Goal: Navigation & Orientation: Understand site structure

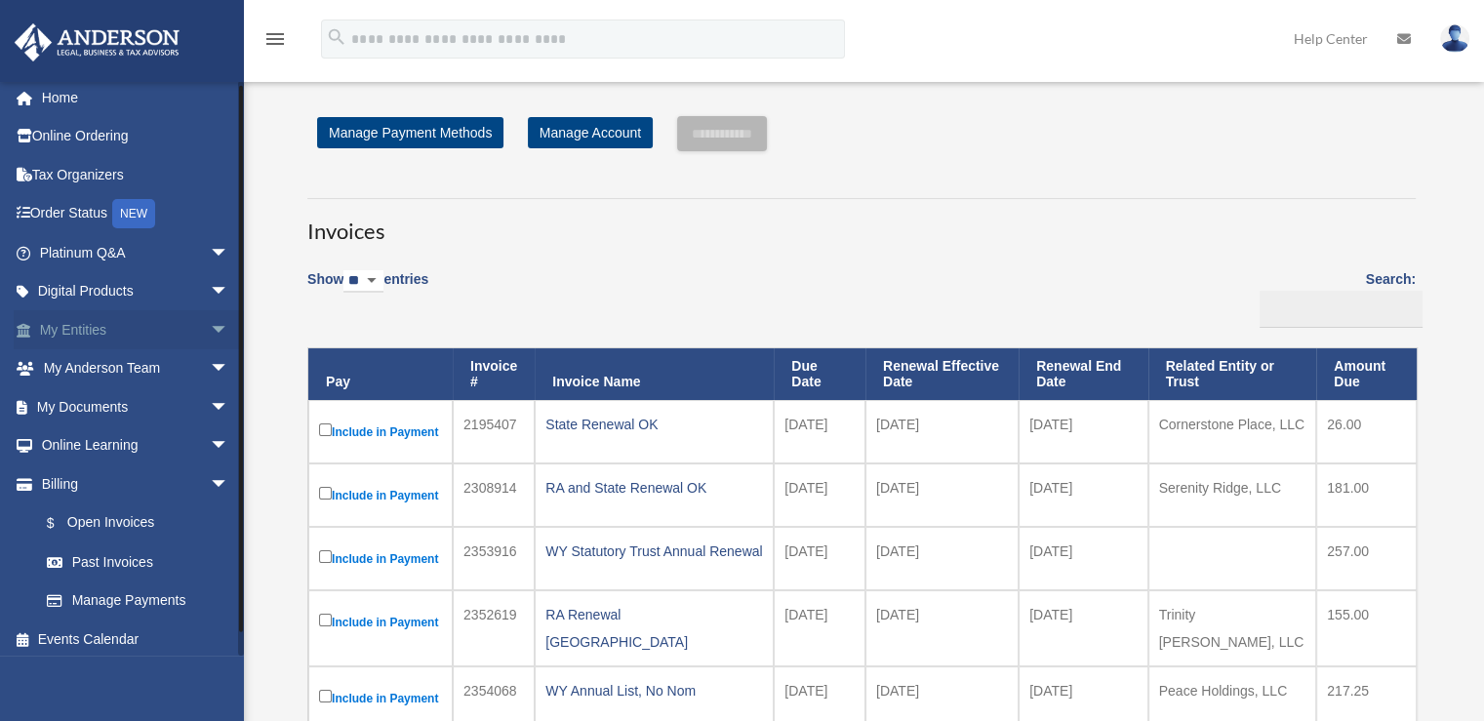
scroll to position [15, 0]
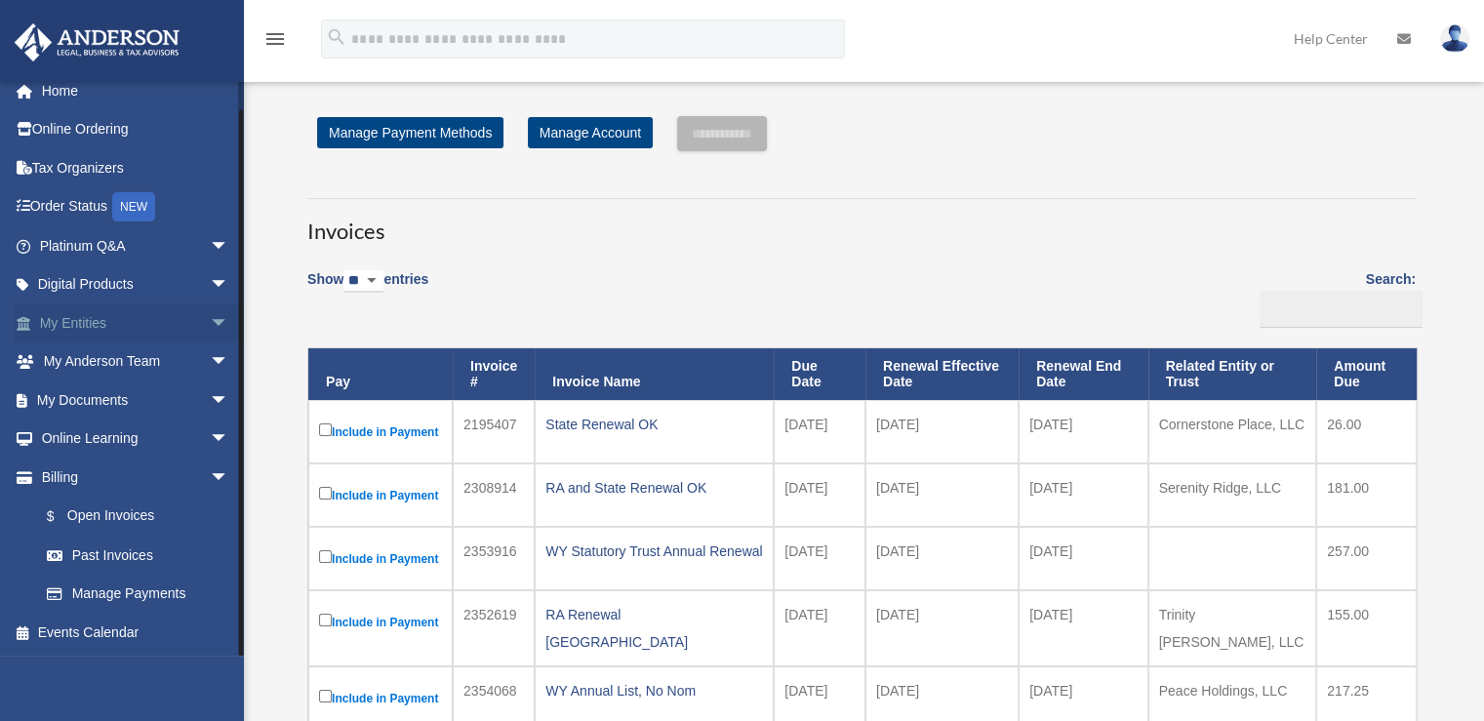
click at [210, 317] on span "arrow_drop_down" at bounding box center [229, 323] width 39 height 40
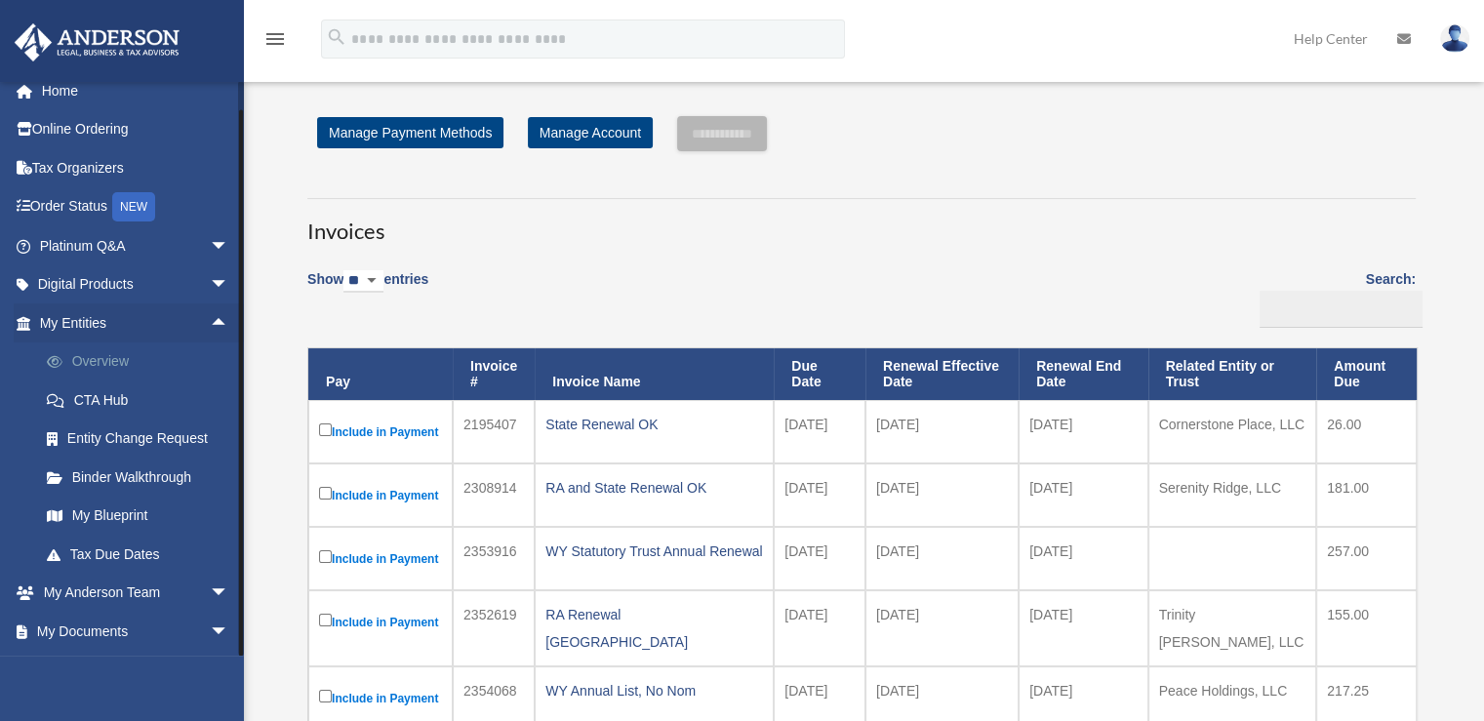
click at [125, 360] on link "Overview" at bounding box center [142, 362] width 231 height 39
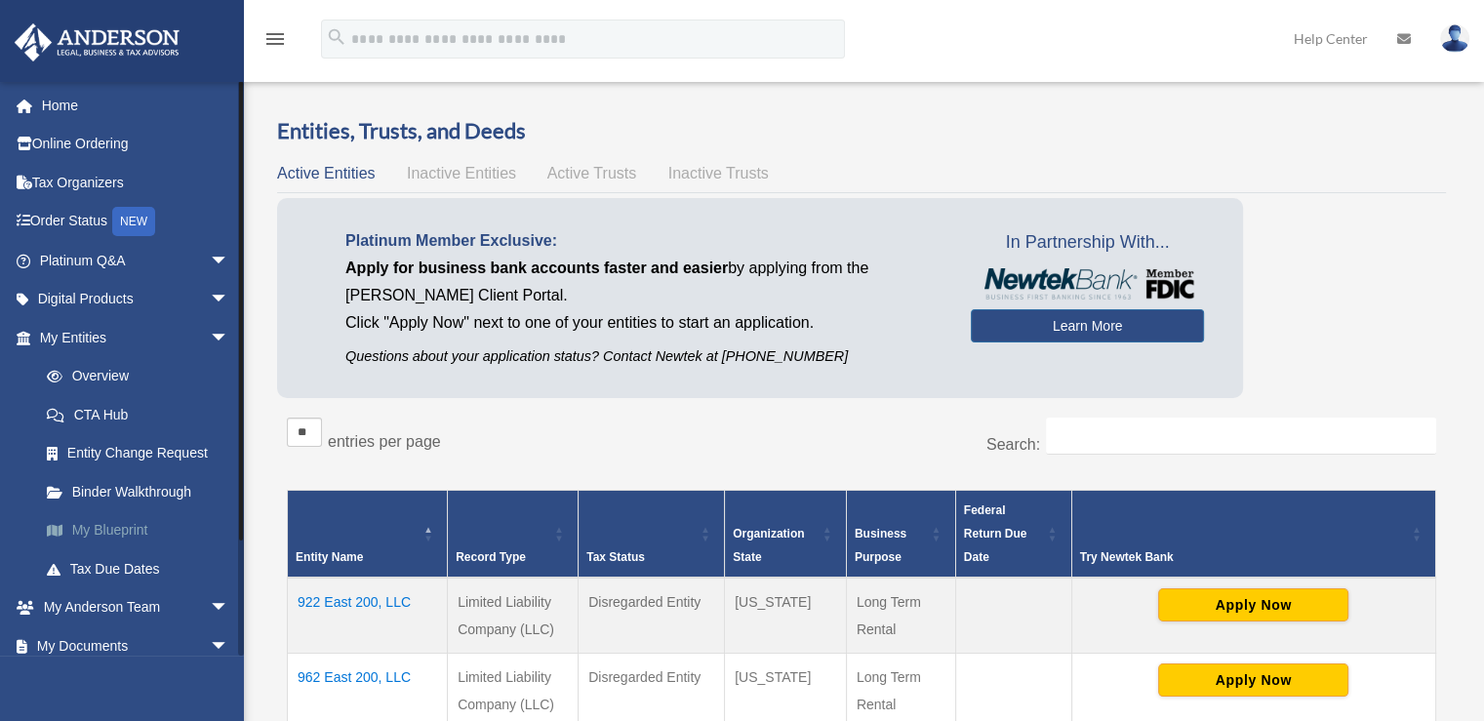
click at [119, 532] on link "My Blueprint" at bounding box center [142, 530] width 231 height 39
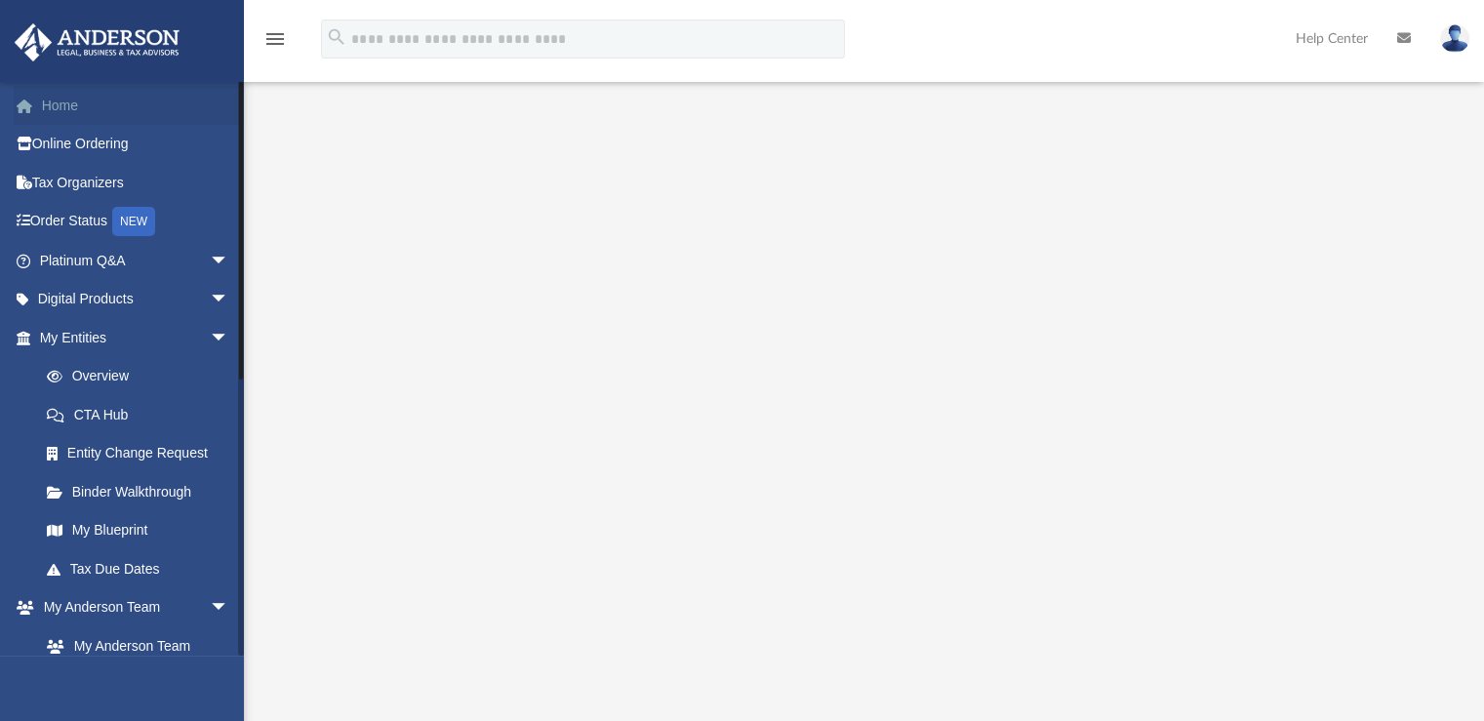
click at [74, 107] on link "Home" at bounding box center [136, 105] width 245 height 39
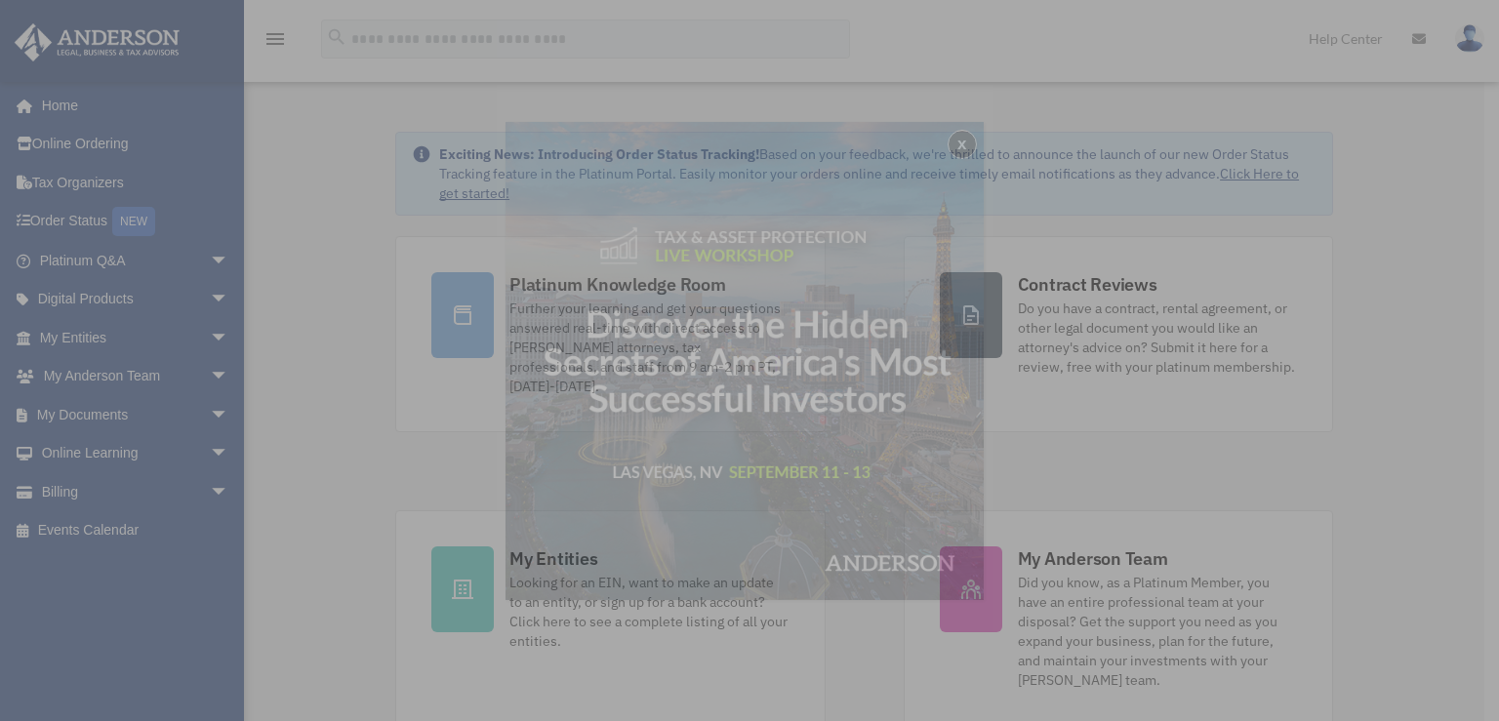
click at [205, 337] on div "x" at bounding box center [749, 360] width 1499 height 721
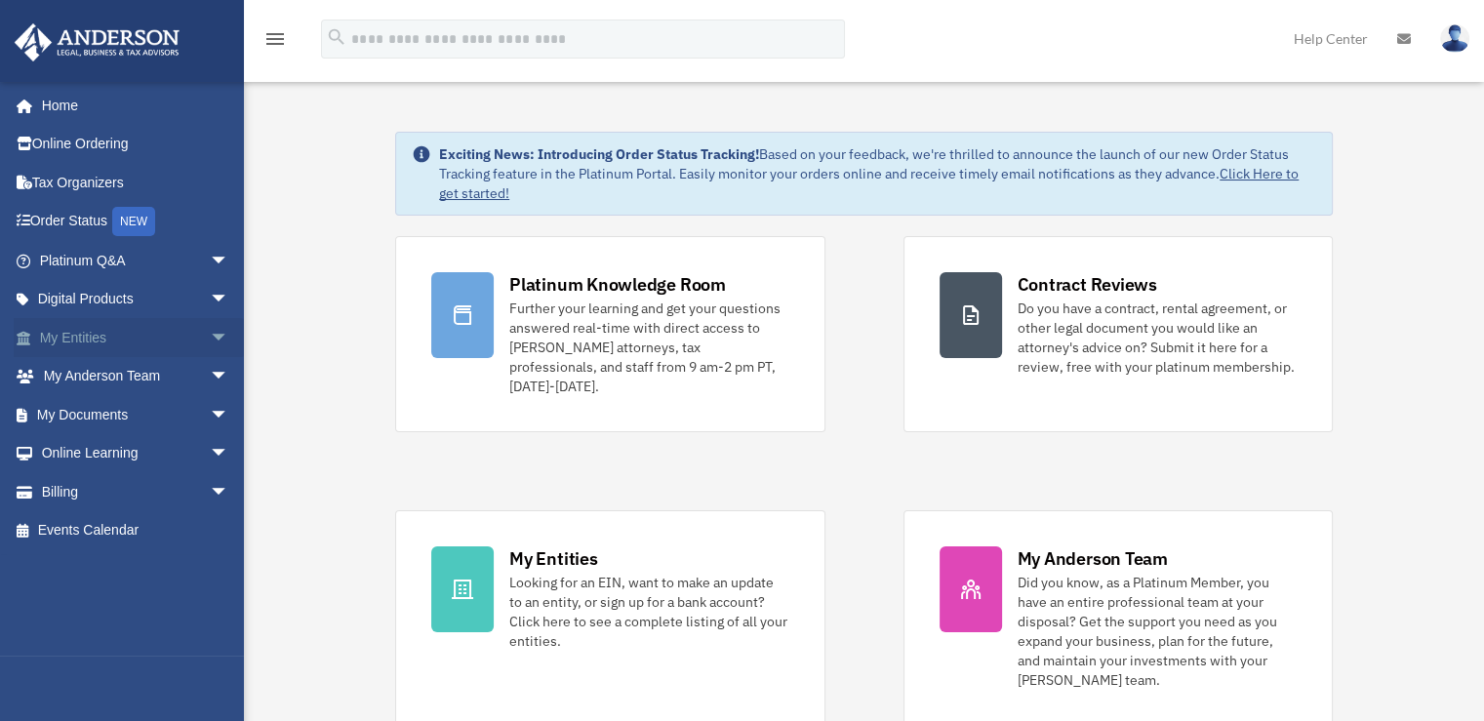
click at [210, 337] on span "arrow_drop_down" at bounding box center [229, 338] width 39 height 40
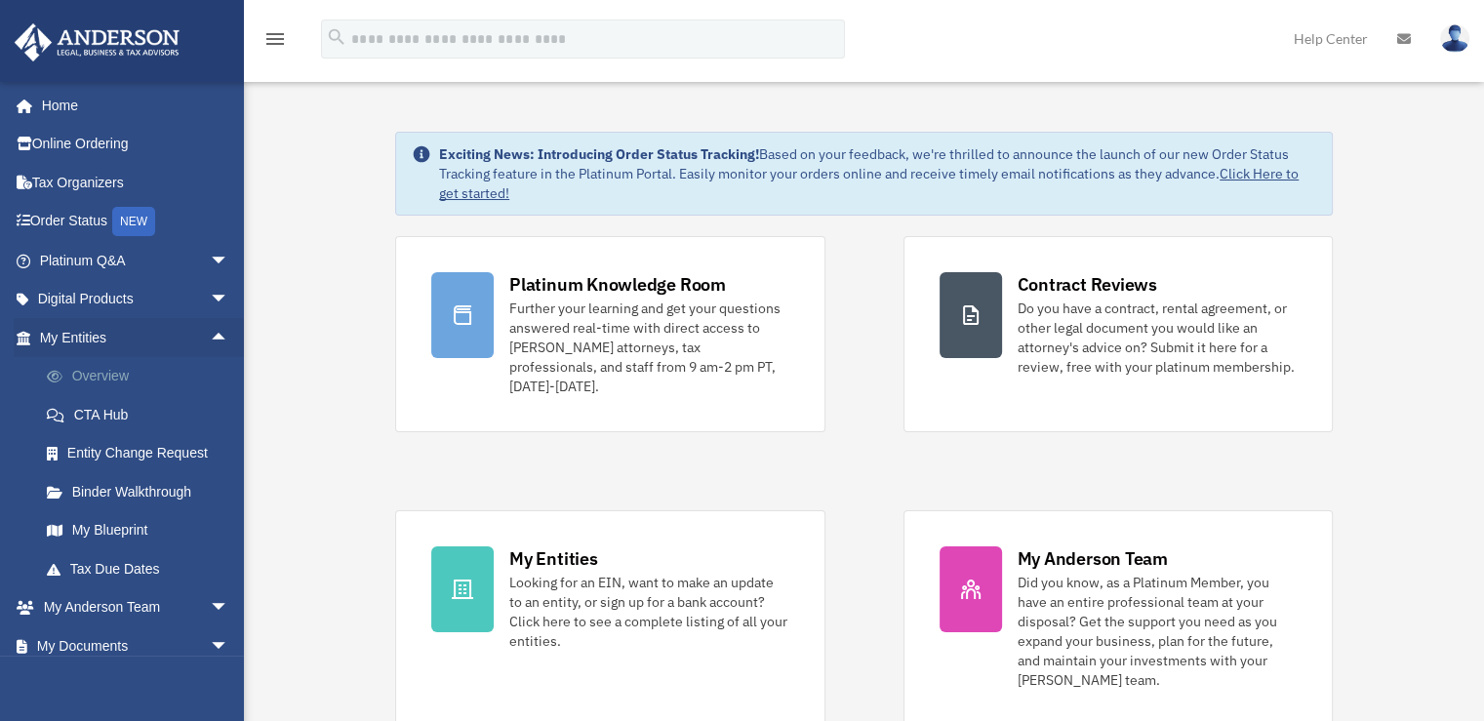
click at [140, 375] on link "Overview" at bounding box center [142, 376] width 231 height 39
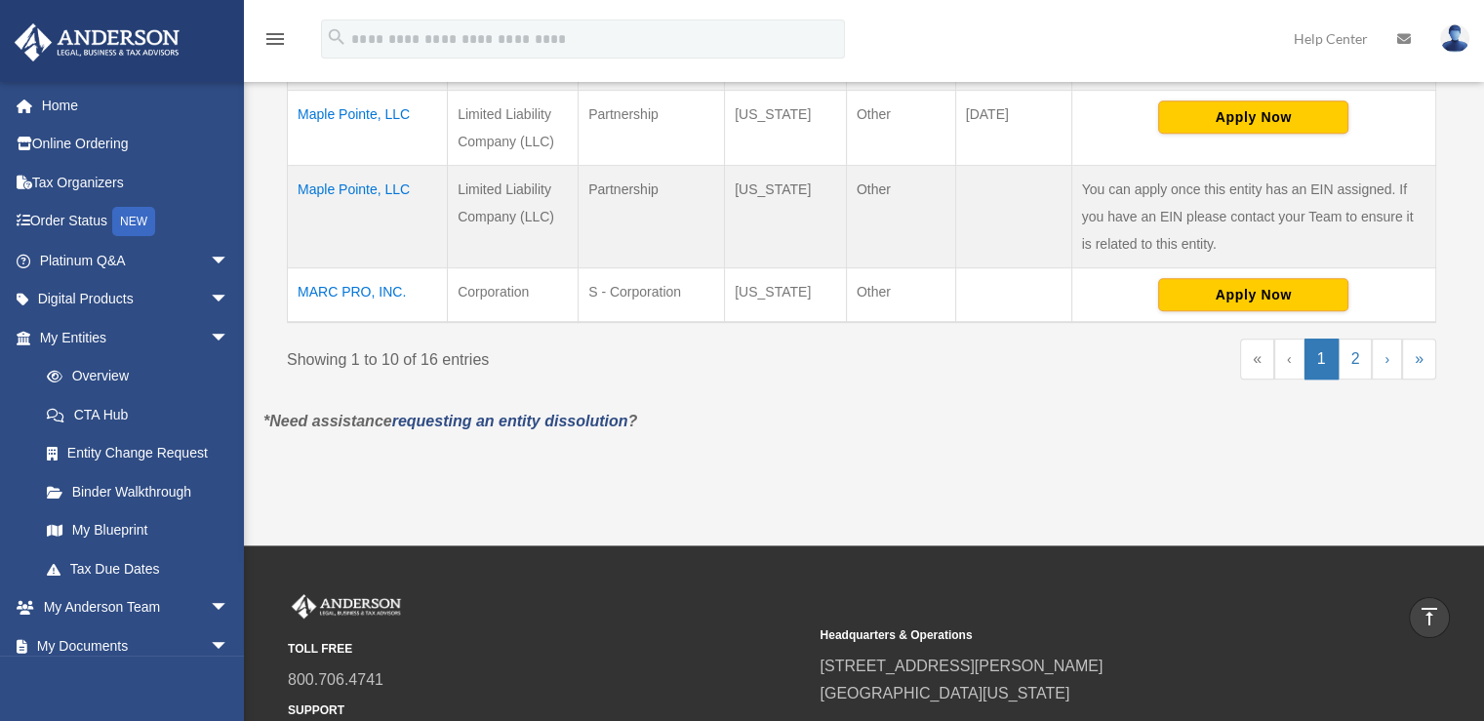
scroll to position [1171, 0]
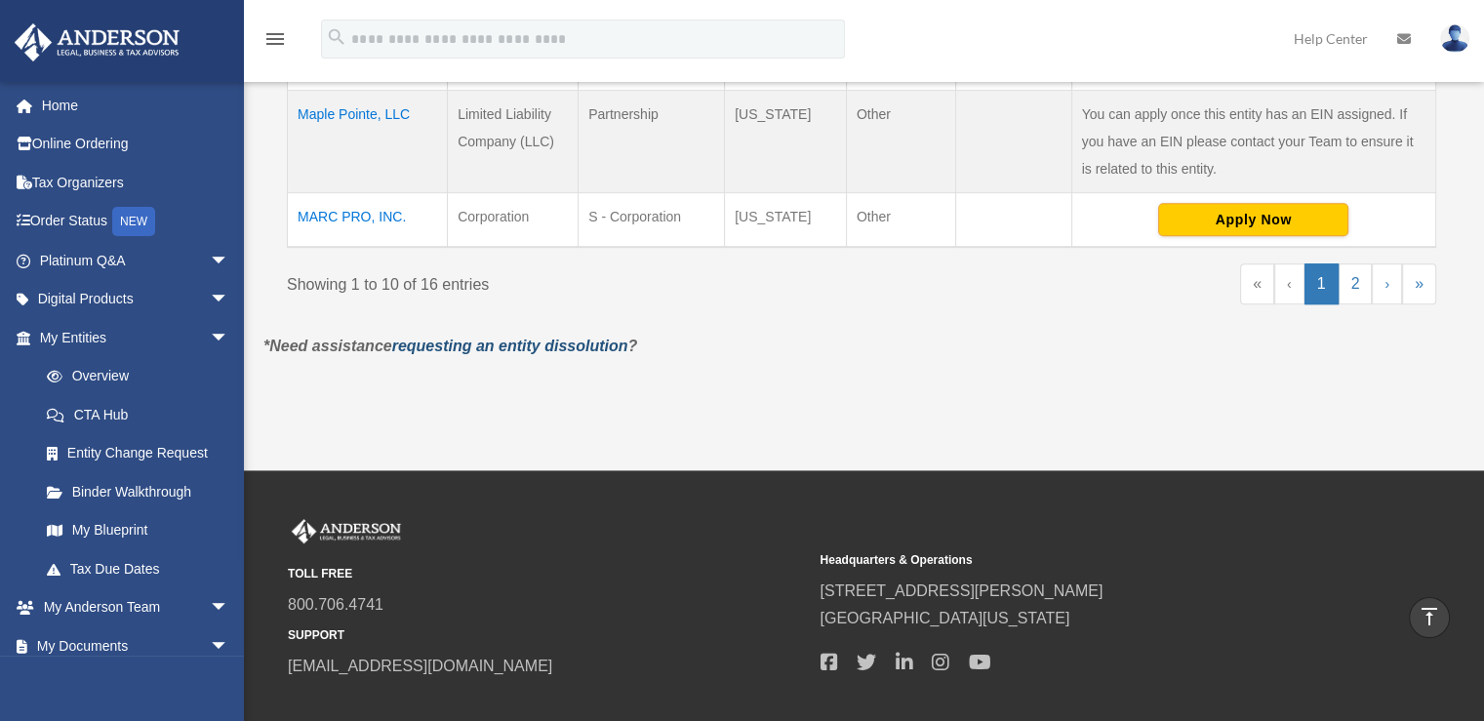
click at [610, 343] on link "requesting an entity dissolution" at bounding box center [510, 346] width 236 height 17
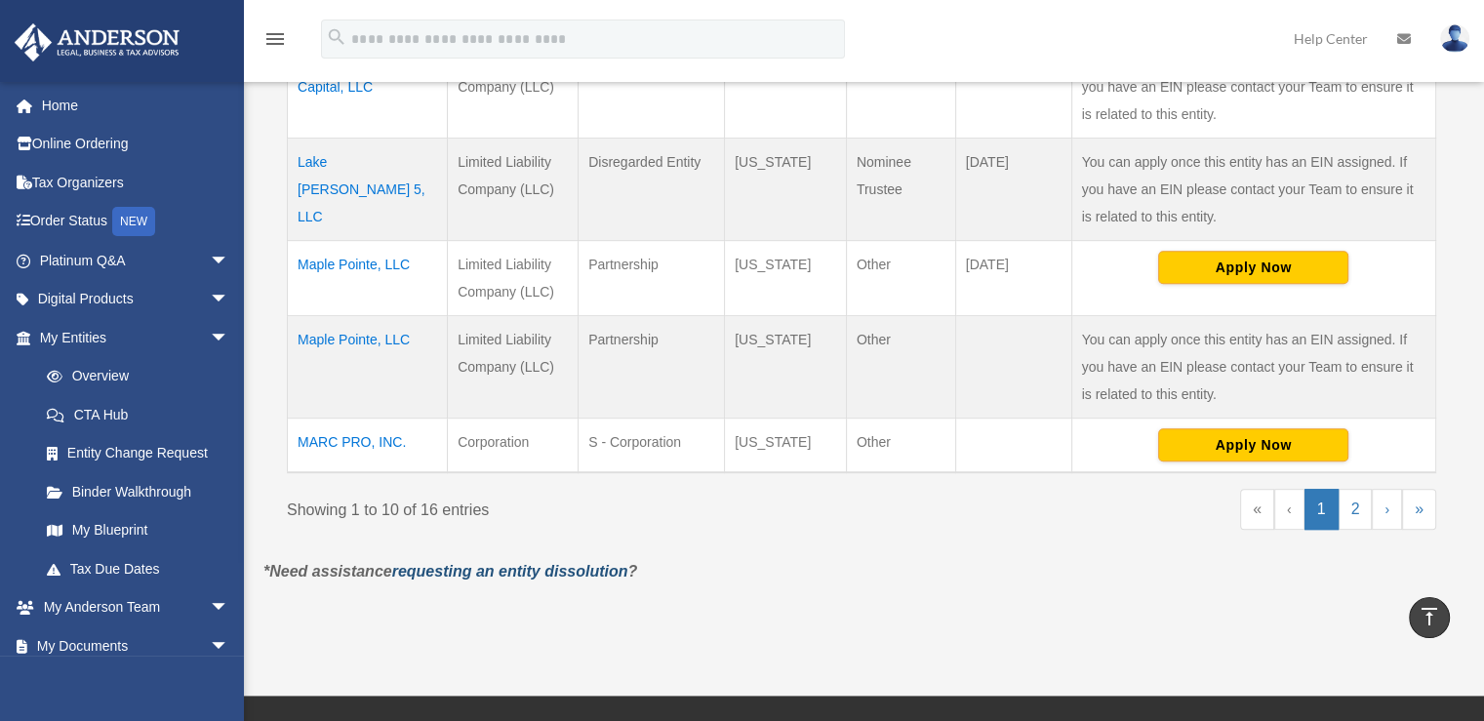
scroll to position [781, 0]
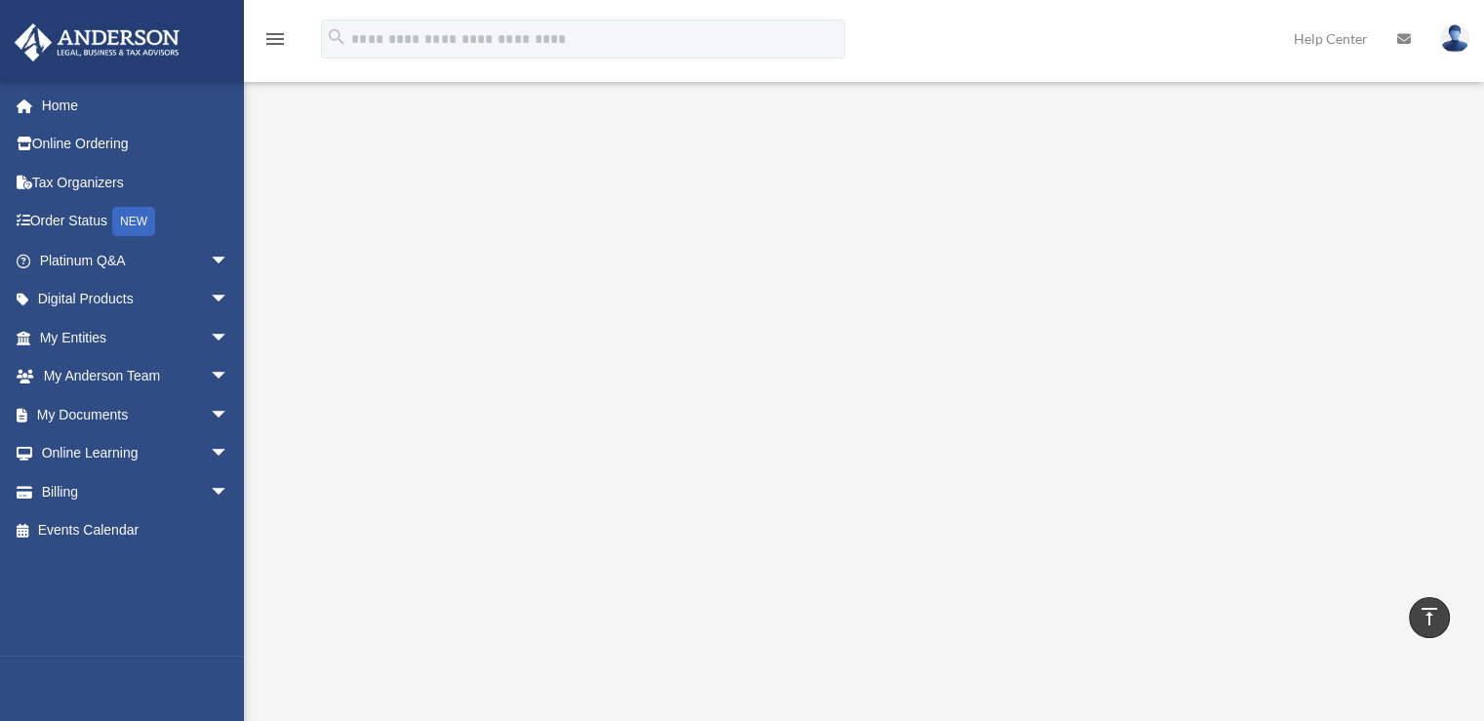
scroll to position [195, 0]
click at [80, 338] on link "My Entities arrow_drop_down" at bounding box center [136, 337] width 245 height 39
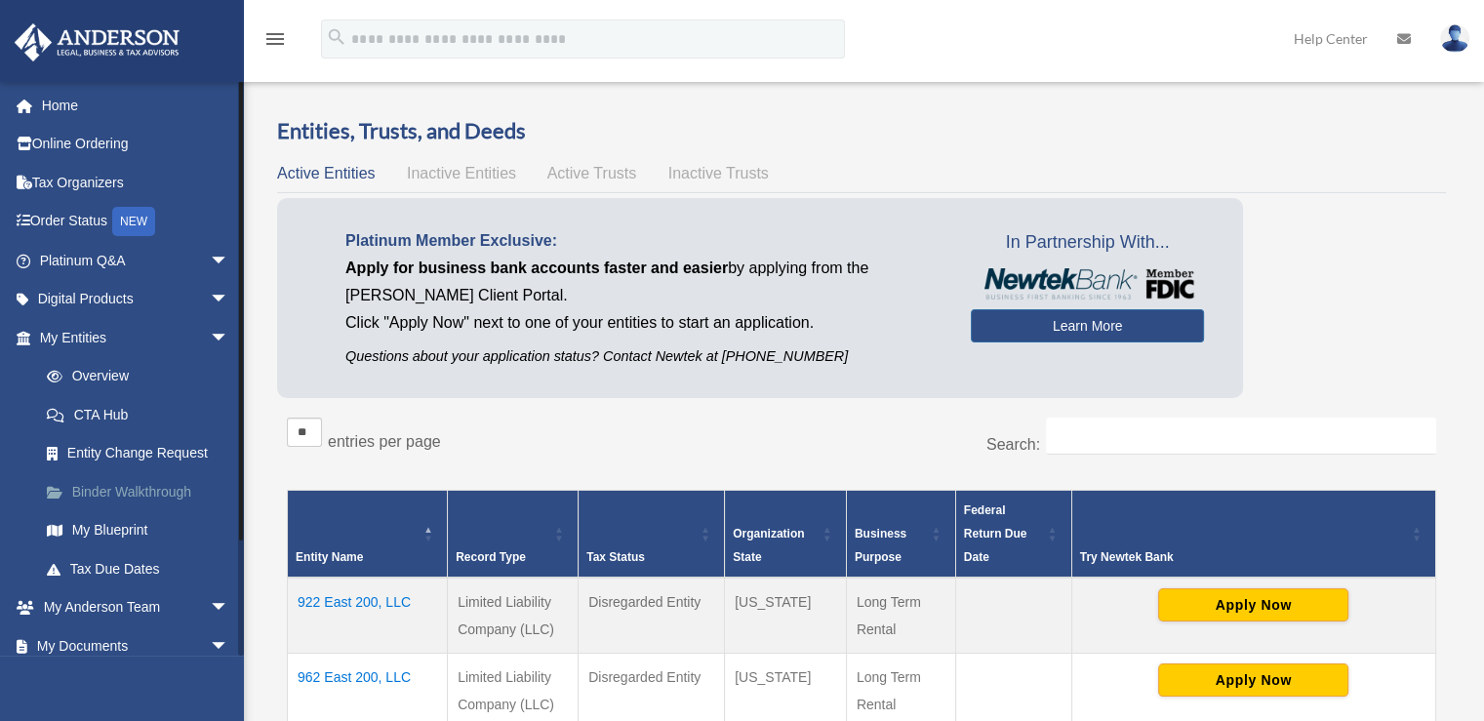
click at [143, 492] on link "Binder Walkthrough" at bounding box center [142, 491] width 231 height 39
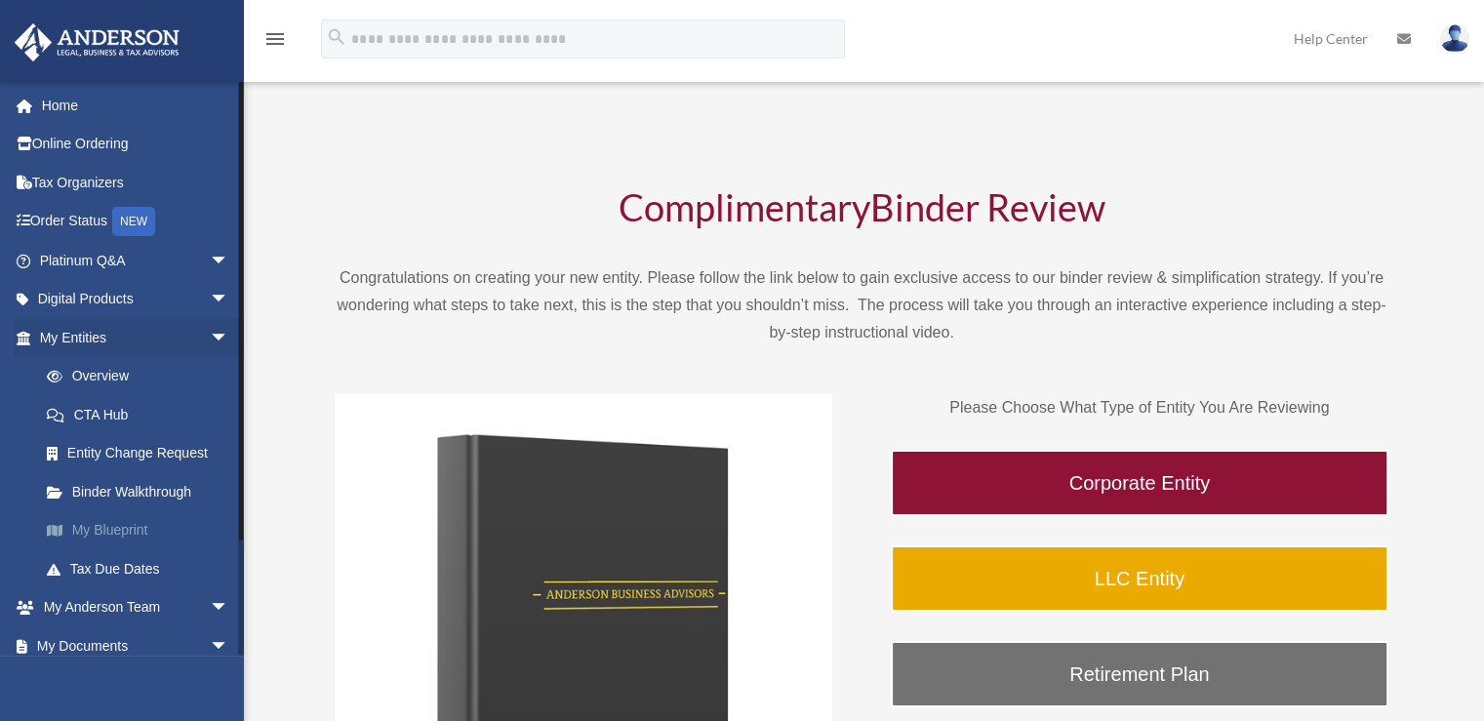
click at [129, 529] on link "My Blueprint" at bounding box center [142, 530] width 231 height 39
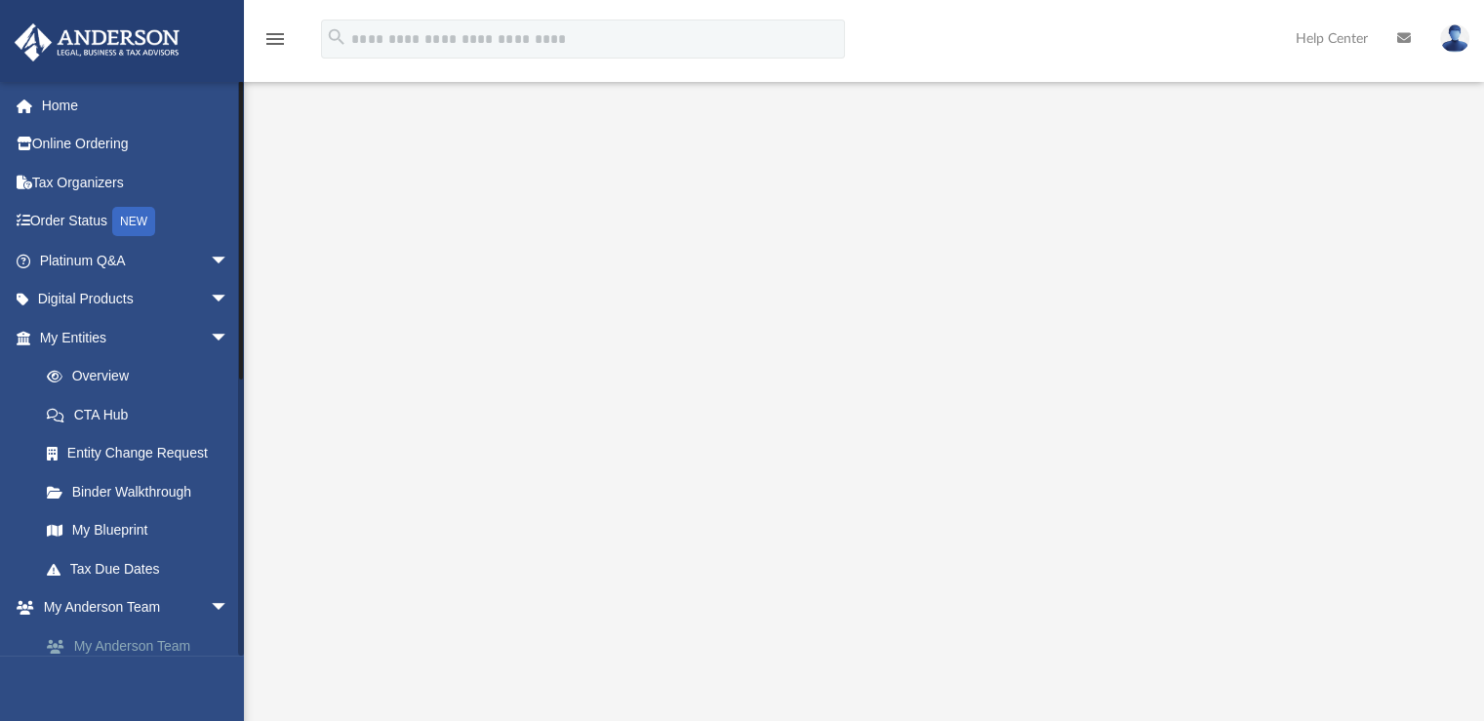
click at [127, 645] on link "My Anderson Team" at bounding box center [142, 645] width 231 height 39
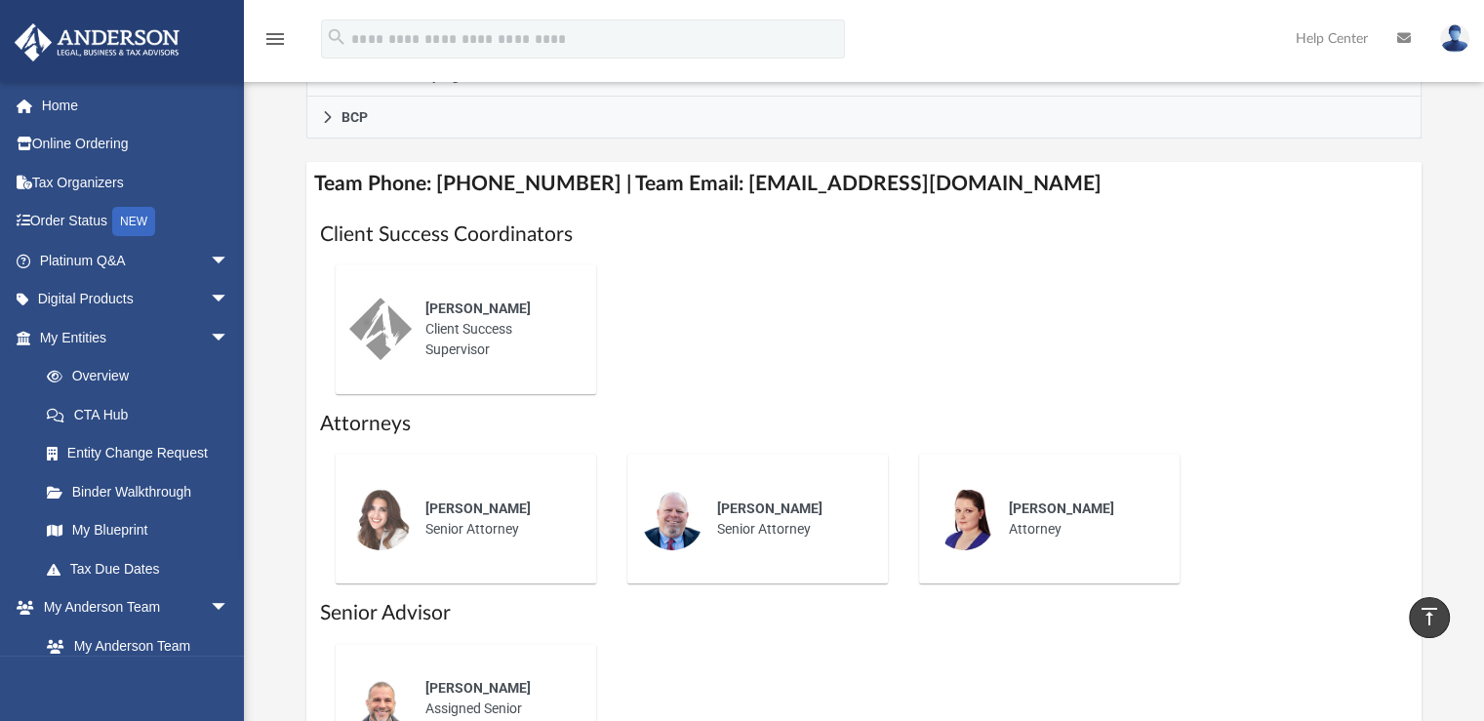
scroll to position [683, 0]
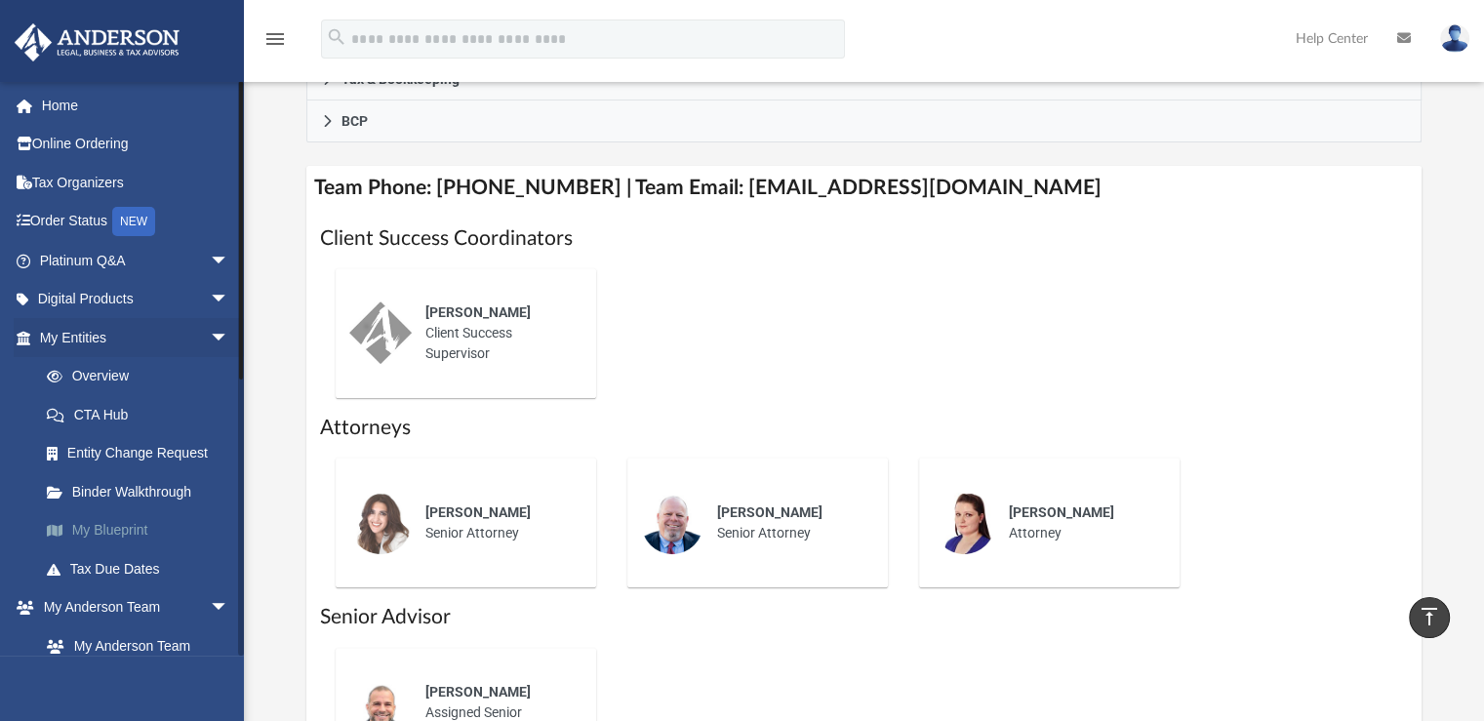
click at [116, 532] on link "My Blueprint" at bounding box center [142, 530] width 231 height 39
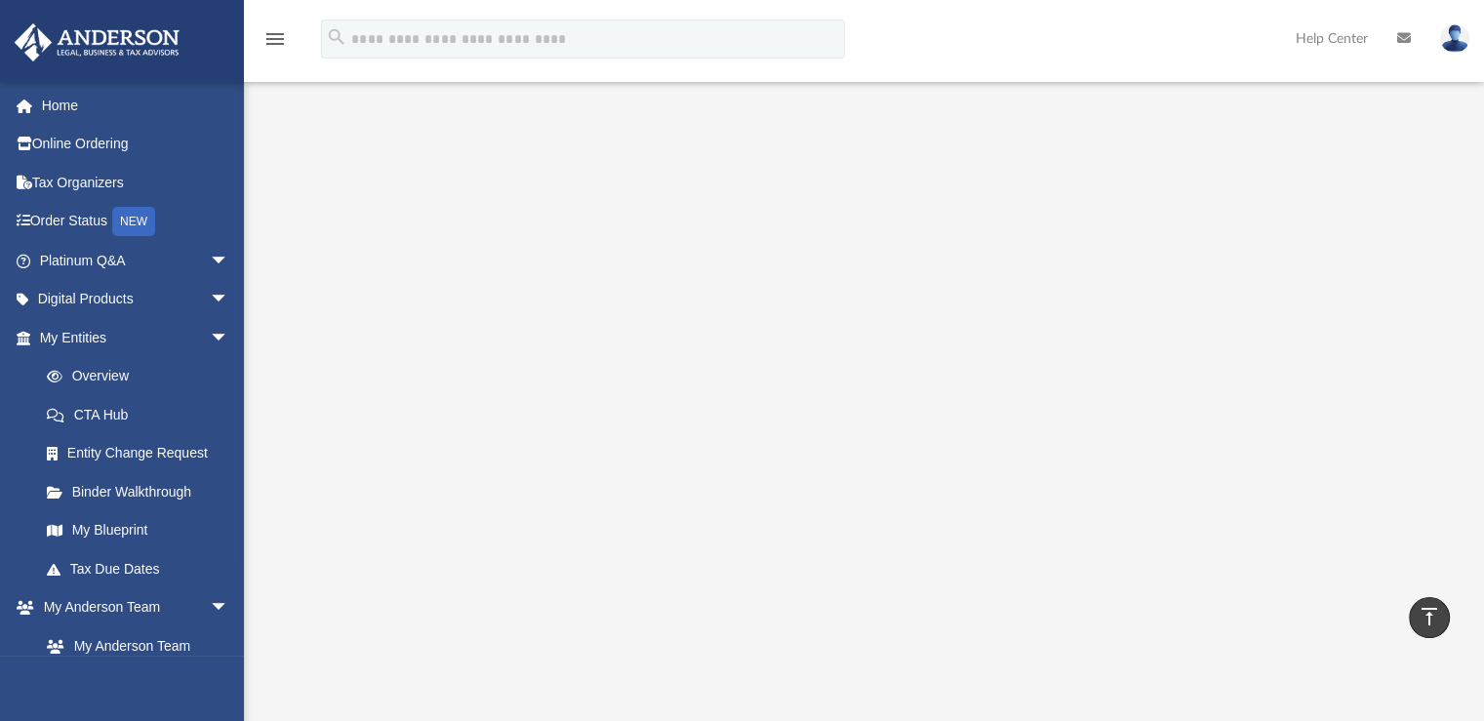
scroll to position [101, 0]
